Goal: Navigation & Orientation: Go to known website

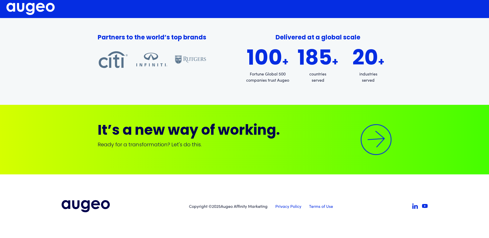
scroll to position [631, 0]
